Goal: Use online tool/utility: Utilize a website feature to perform a specific function

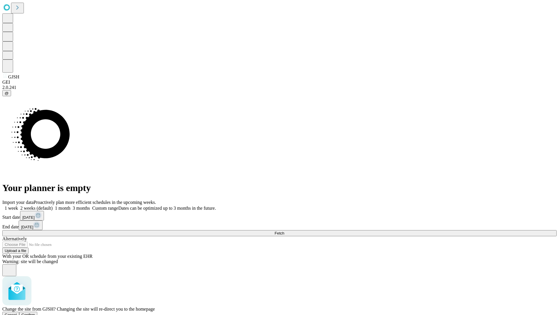
click at [35, 312] on span "Confirm" at bounding box center [29, 314] width 14 height 4
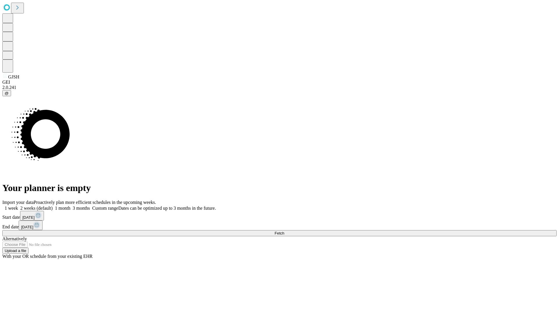
click at [18, 205] on label "1 week" at bounding box center [10, 207] width 16 height 5
click at [284, 231] on span "Fetch" at bounding box center [280, 233] width 10 height 4
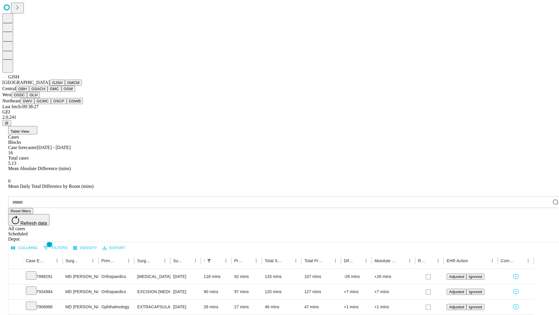
click at [65, 86] on button "GMCM" at bounding box center [73, 83] width 17 height 6
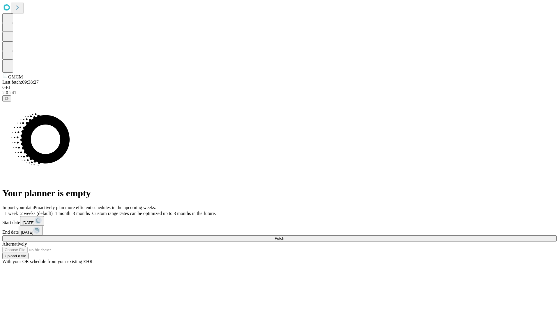
click at [18, 211] on label "1 week" at bounding box center [10, 213] width 16 height 5
click at [284, 236] on span "Fetch" at bounding box center [280, 238] width 10 height 4
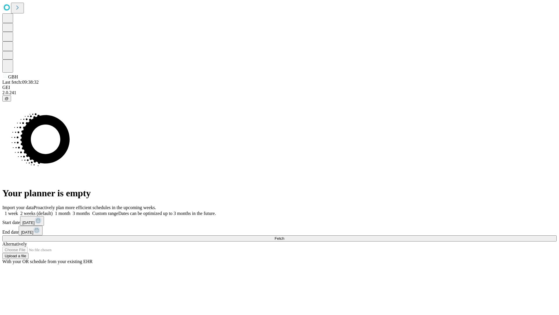
click at [18, 211] on label "1 week" at bounding box center [10, 213] width 16 height 5
click at [284, 236] on span "Fetch" at bounding box center [280, 238] width 10 height 4
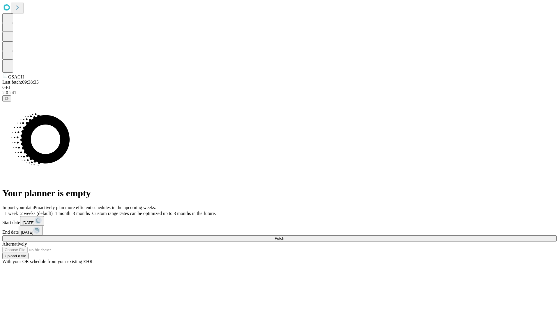
click at [18, 211] on label "1 week" at bounding box center [10, 213] width 16 height 5
click at [284, 236] on span "Fetch" at bounding box center [280, 238] width 10 height 4
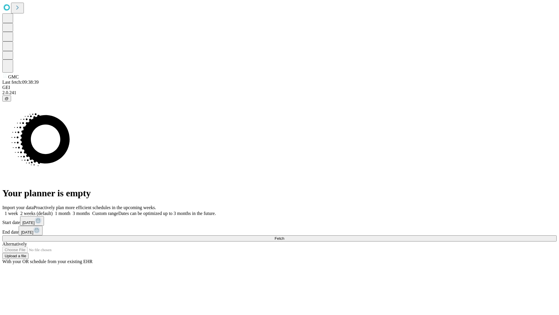
click at [18, 211] on label "1 week" at bounding box center [10, 213] width 16 height 5
click at [284, 236] on span "Fetch" at bounding box center [280, 238] width 10 height 4
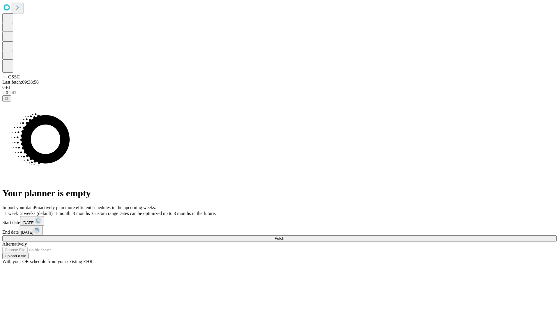
click at [284, 236] on span "Fetch" at bounding box center [280, 238] width 10 height 4
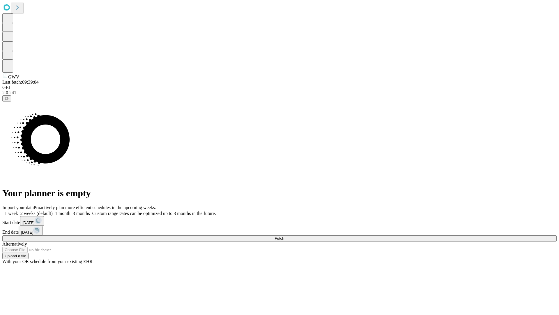
click at [284, 236] on span "Fetch" at bounding box center [280, 238] width 10 height 4
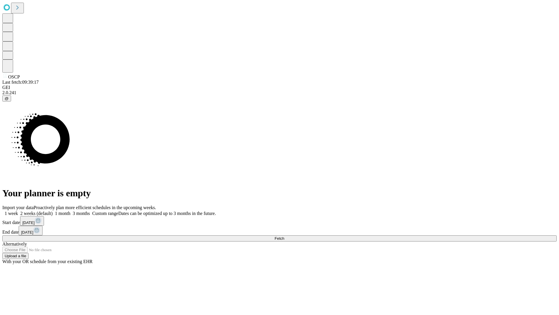
click at [18, 211] on label "1 week" at bounding box center [10, 213] width 16 height 5
click at [284, 236] on span "Fetch" at bounding box center [280, 238] width 10 height 4
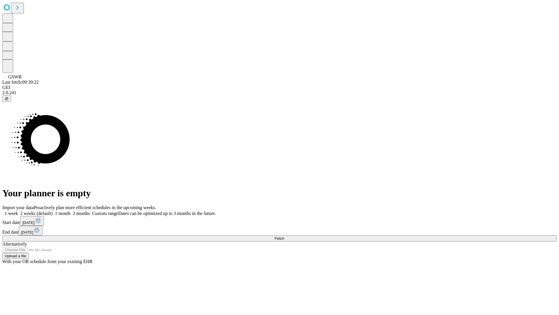
click at [284, 236] on span "Fetch" at bounding box center [280, 238] width 10 height 4
